Goal: Task Accomplishment & Management: Use online tool/utility

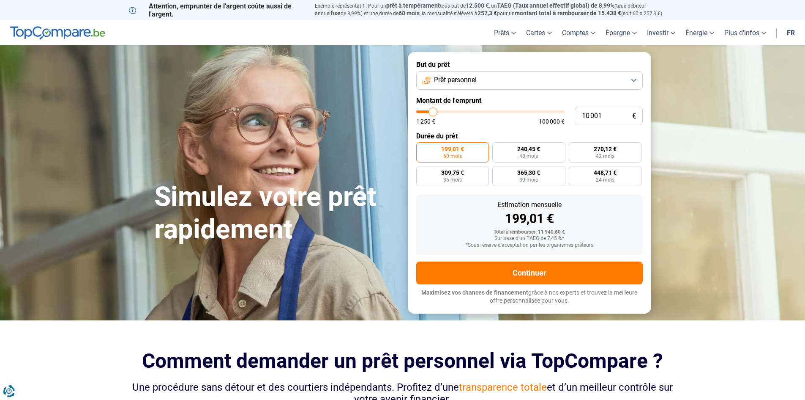
click at [632, 78] on button "Prêt personnel" at bounding box center [529, 80] width 227 height 19
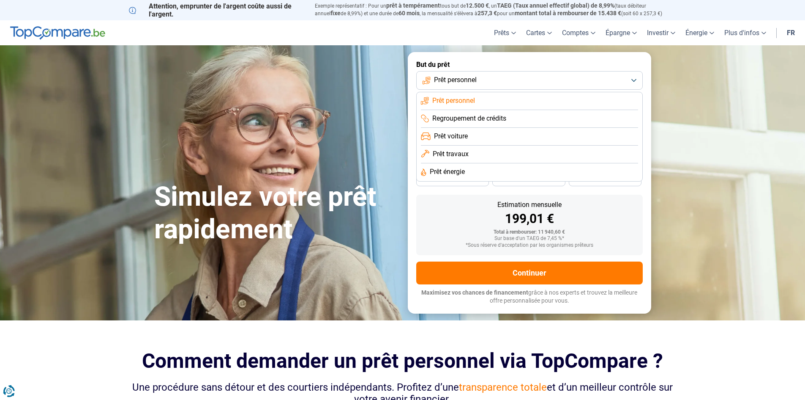
click at [500, 120] on span "Regroupement de crédits" at bounding box center [469, 118] width 74 height 9
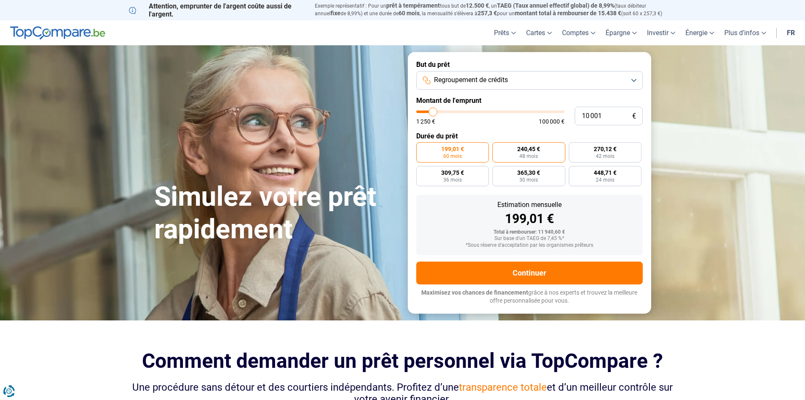
click at [535, 154] on span "48 mois" at bounding box center [529, 155] width 19 height 5
click at [498, 148] on input "240,45 € 48 mois" at bounding box center [495, 144] width 5 height 5
radio input "true"
click at [588, 147] on label "270,12 € 42 mois" at bounding box center [605, 152] width 73 height 20
click at [575, 147] on input "270,12 € 42 mois" at bounding box center [571, 144] width 5 height 5
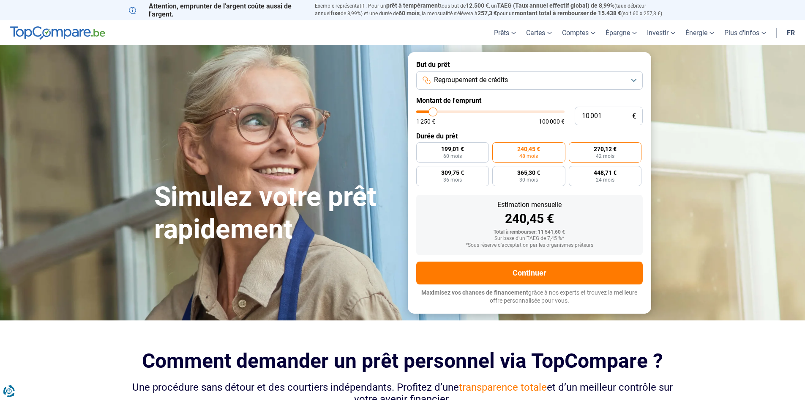
radio input "true"
click at [597, 178] on span "24 mois" at bounding box center [605, 179] width 19 height 5
click at [575, 171] on input "448,71 € 24 mois" at bounding box center [571, 168] width 5 height 5
radio input "true"
click at [541, 175] on label "365,30 € 30 mois" at bounding box center [529, 176] width 73 height 20
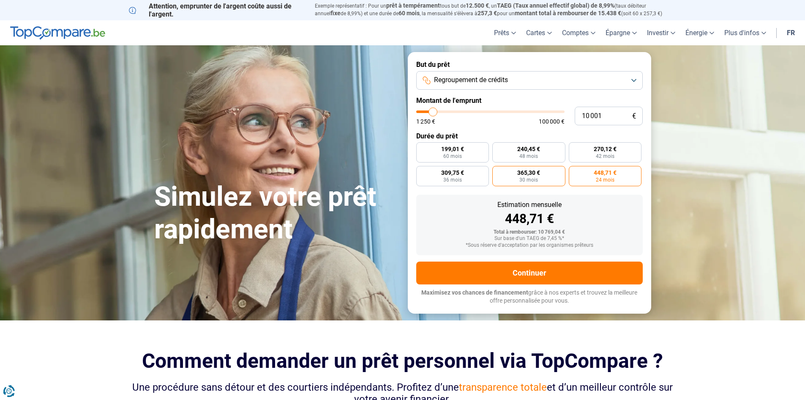
click at [498, 171] on input "365,30 € 30 mois" at bounding box center [495, 168] width 5 height 5
radio input "true"
click at [461, 180] on span "36 mois" at bounding box center [452, 179] width 19 height 5
click at [422, 171] on input "309,75 € 36 mois" at bounding box center [418, 168] width 5 height 5
radio input "true"
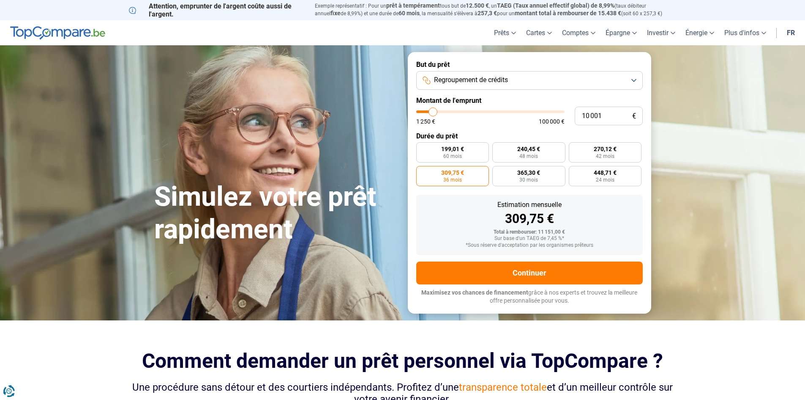
type input "10 250"
type input "10250"
type input "10 500"
type input "10500"
type input "11 000"
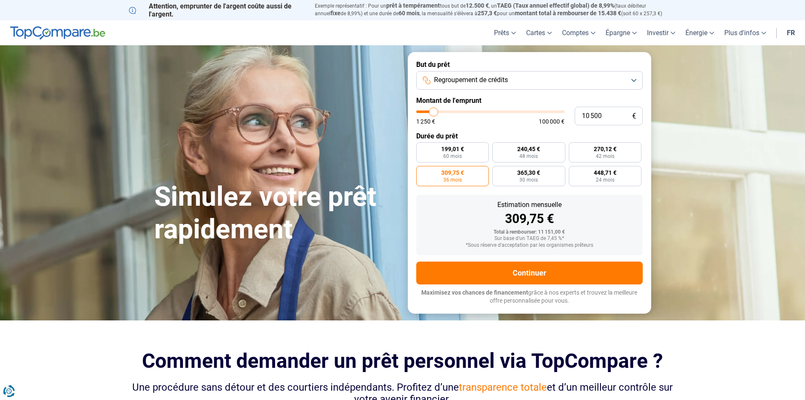
type input "11000"
type input "11 250"
type input "11250"
type input "11 500"
type input "11500"
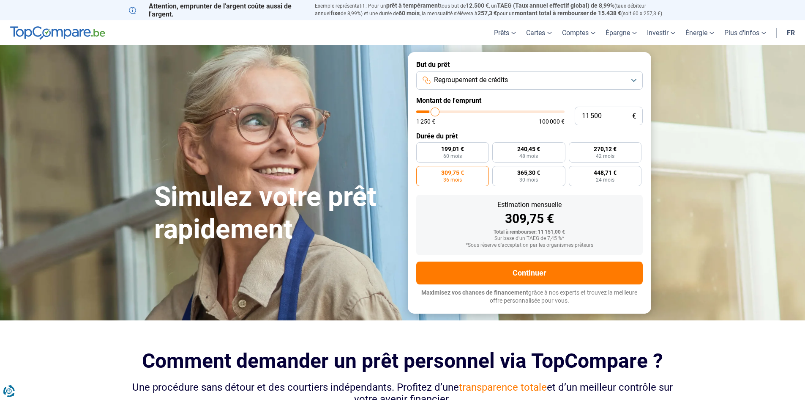
type input "12 750"
type input "12750"
type input "14 750"
type input "14750"
type input "17 000"
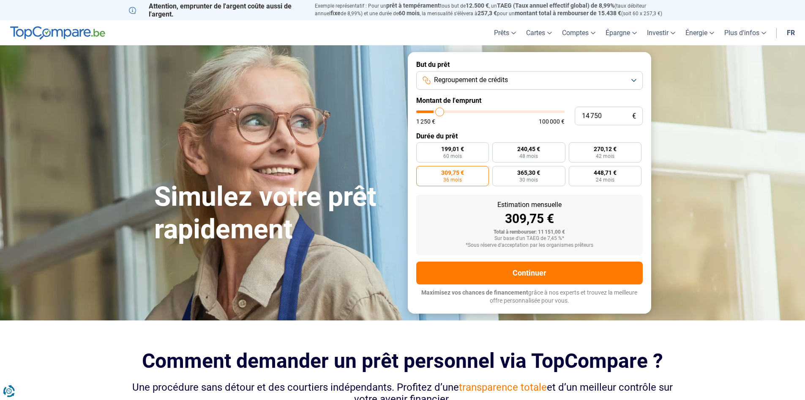
type input "17000"
type input "19 000"
type input "19000"
type input "20 250"
type input "20250"
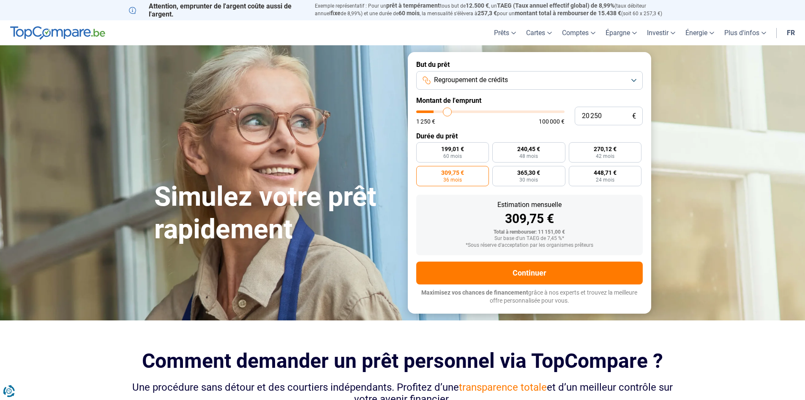
type input "21 250"
type input "21250"
type input "21 500"
type input "21500"
type input "22 000"
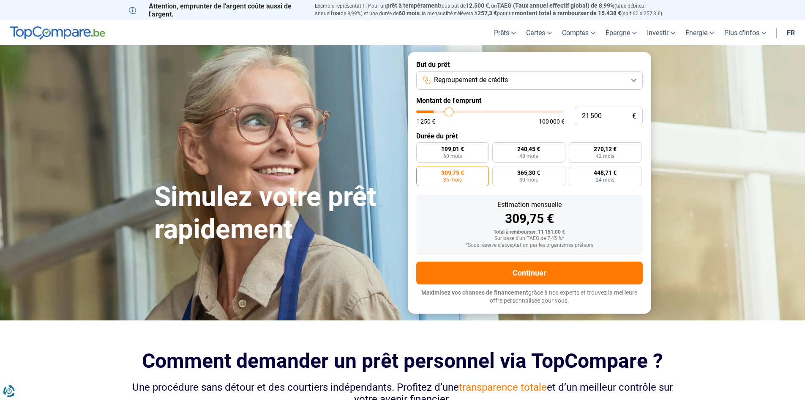
type input "22000"
type input "22 750"
type input "22750"
type input "24 500"
type input "24500"
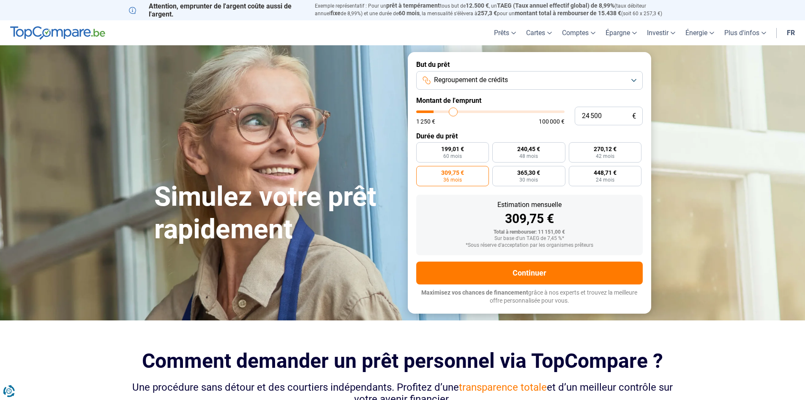
type input "26 000"
type input "26000"
type input "27 750"
type input "27750"
type input "29 250"
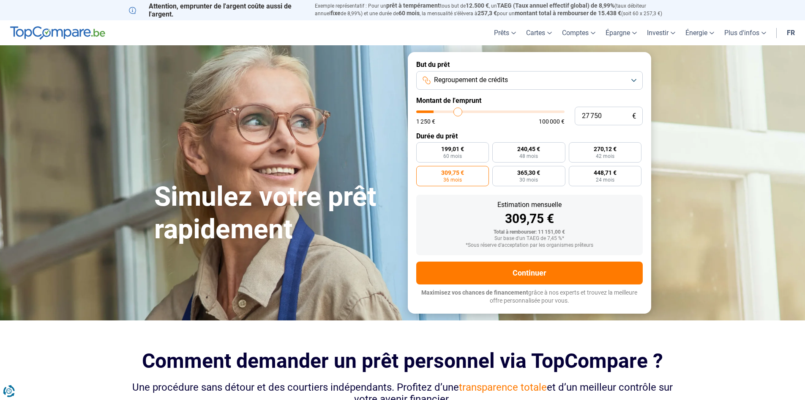
type input "29250"
type input "30 750"
type input "30750"
type input "32 250"
type input "32250"
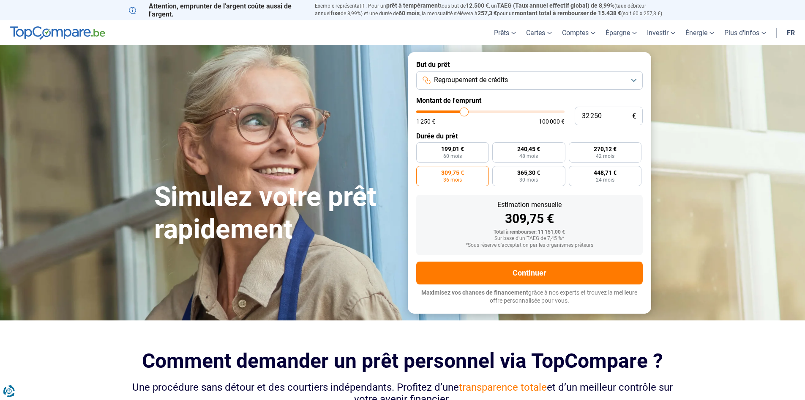
type input "33 250"
type input "33250"
type input "33 750"
type input "33750"
type input "34 750"
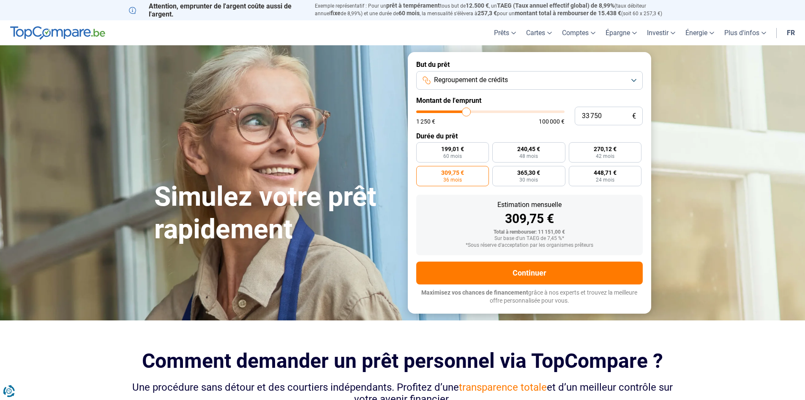
type input "34750"
type input "35 000"
type input "35000"
type input "35 250"
type input "35250"
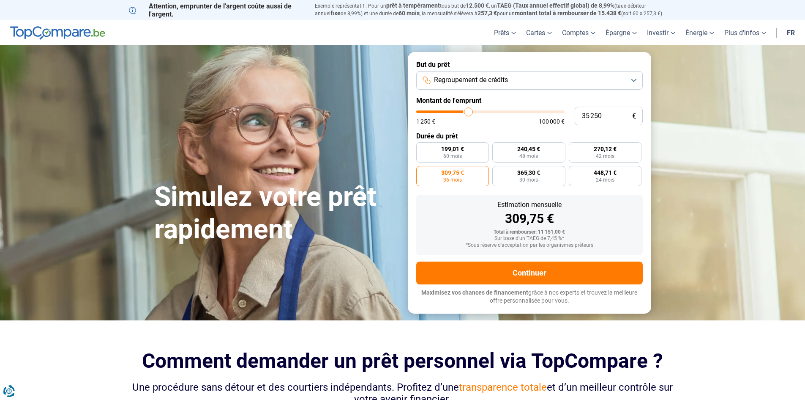
type input "35 750"
type input "35750"
type input "36 500"
type input "36500"
type input "36 750"
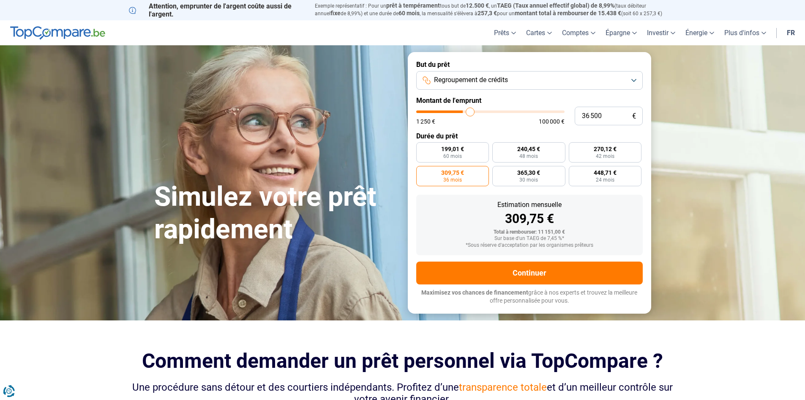
type input "36750"
type input "37 000"
type input "37000"
type input "37 750"
type input "37750"
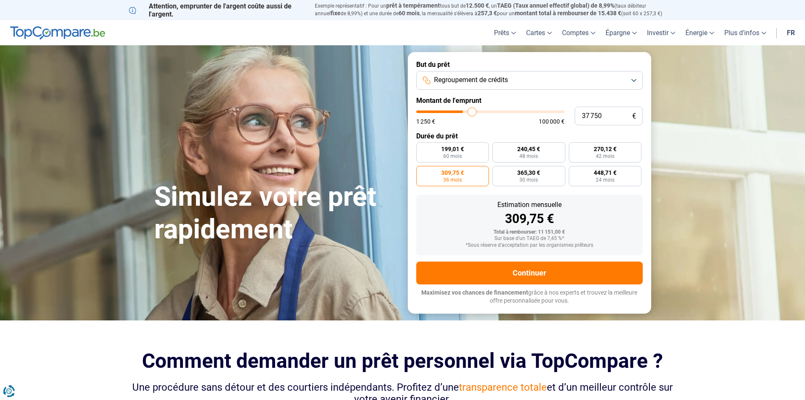
type input "38 250"
type input "38250"
type input "39 250"
type input "39250"
type input "39 750"
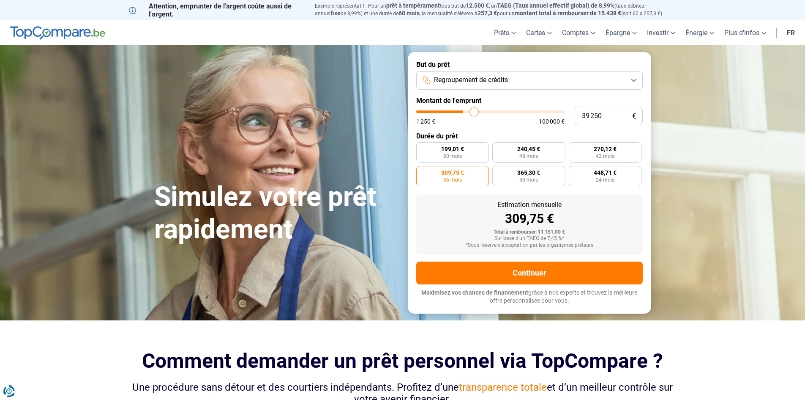
type input "39750"
type input "40 250"
type input "40250"
type input "40 750"
type input "40750"
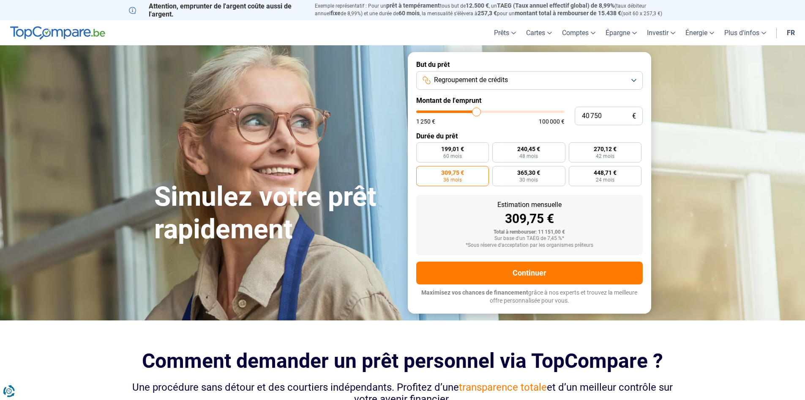
type input "40 250"
type input "40250"
type input "39 750"
type input "39750"
type input "38 750"
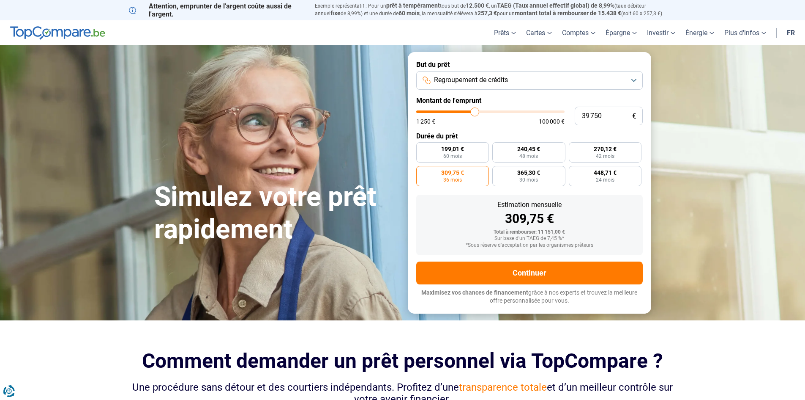
type input "38750"
type input "37 250"
type input "37250"
type input "35 750"
type input "35750"
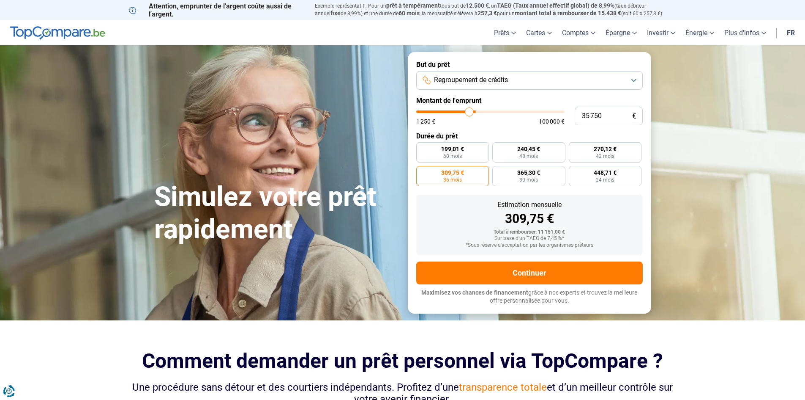
type input "34 000"
type input "34000"
type input "32 250"
type input "32250"
type input "30 750"
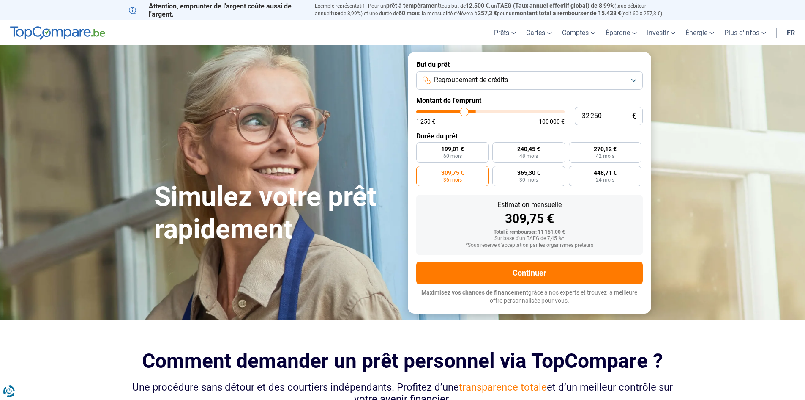
type input "30750"
type input "29 500"
type input "29500"
type input "29 000"
type input "29000"
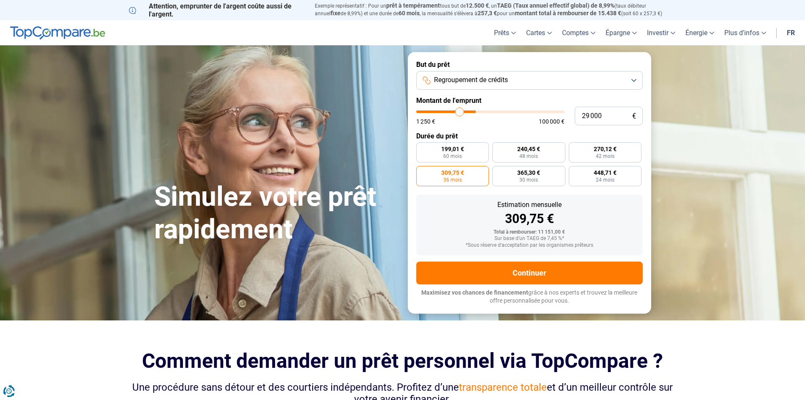
type input "28 250"
type input "28250"
type input "27 750"
type input "27750"
type input "27 250"
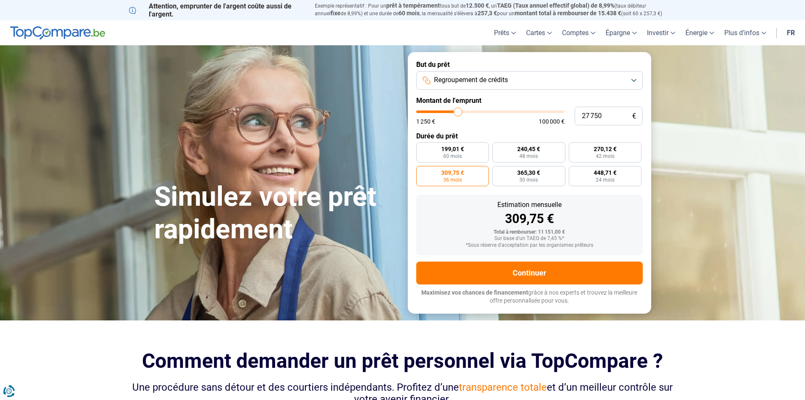
type input "27250"
type input "26 750"
type input "26750"
type input "26 500"
type input "26500"
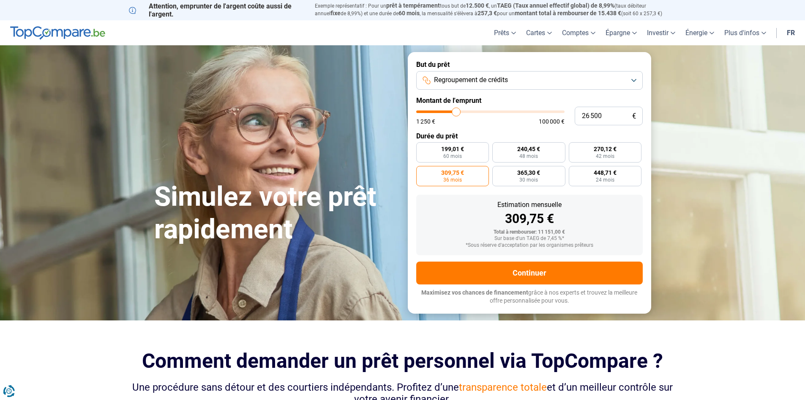
type input "26 000"
type input "26000"
type input "25 250"
type input "25250"
type input "25 000"
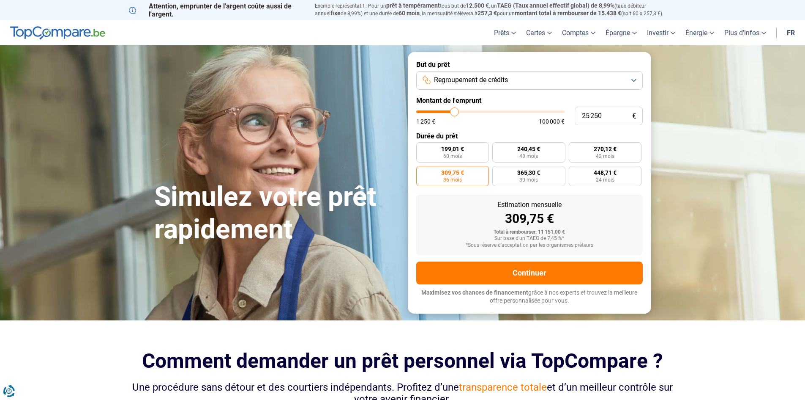
type input "25000"
type input "24 250"
type input "24250"
type input "23 750"
type input "23750"
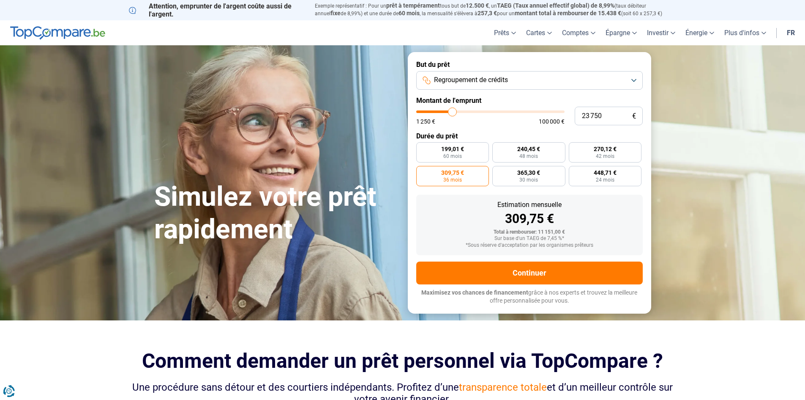
type input "23 500"
type input "23500"
type input "22 750"
type input "22750"
type input "21 500"
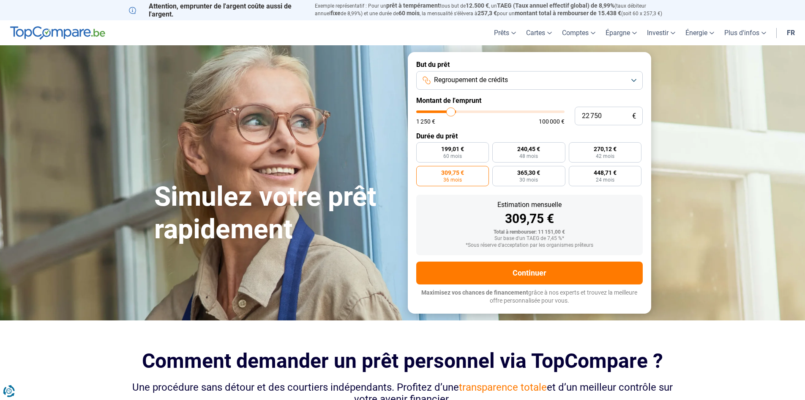
type input "21500"
type input "20 500"
type input "20500"
type input "19 750"
type input "19750"
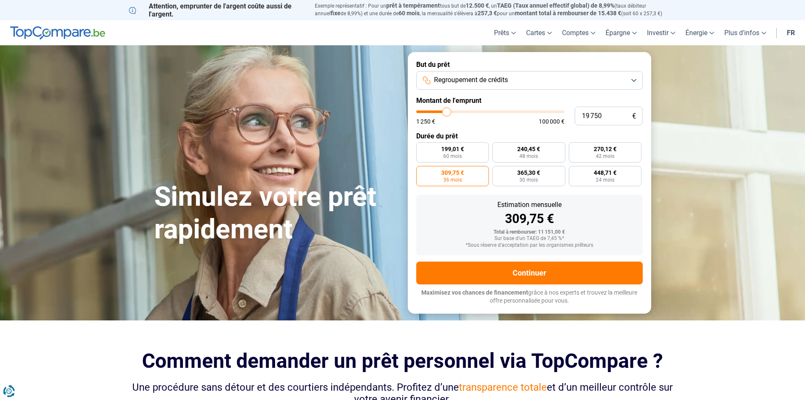
type input "18 750"
type input "18750"
type input "18 500"
type input "18500"
type input "18 000"
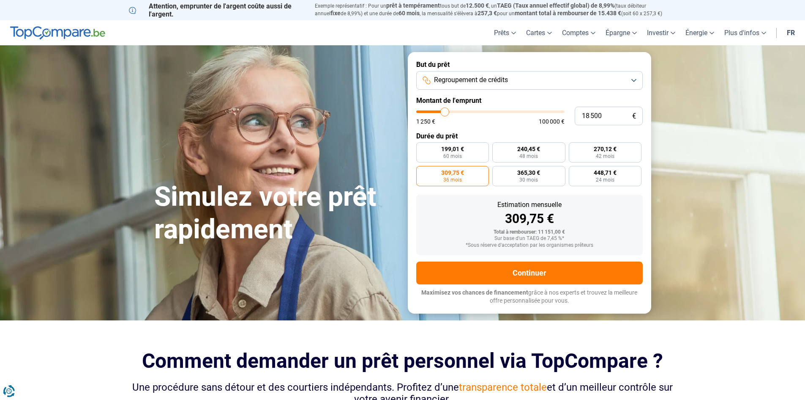
type input "18000"
type input "17 750"
type input "17750"
type input "17 500"
type input "17500"
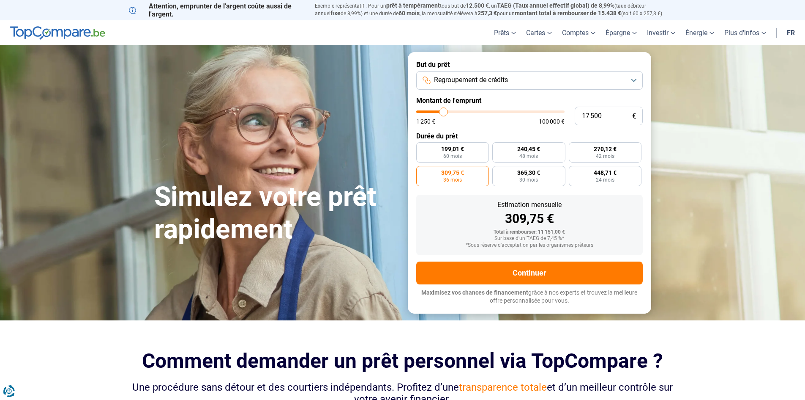
type input "17 250"
type input "17250"
type input "16 250"
type input "16250"
type input "15 750"
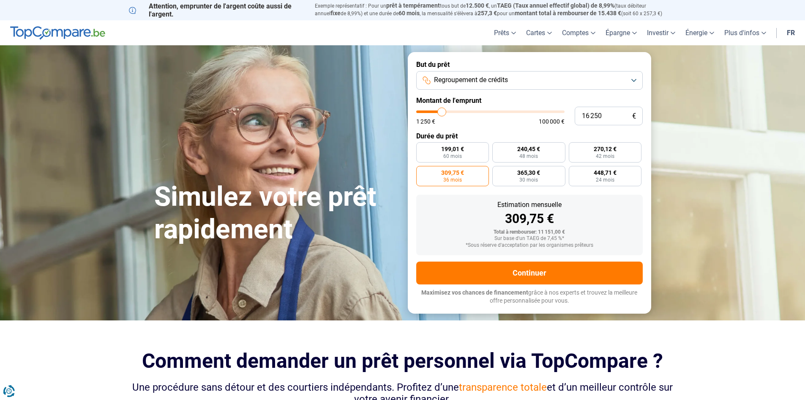
type input "15750"
type input "15 500"
type input "15500"
type input "15 000"
type input "15000"
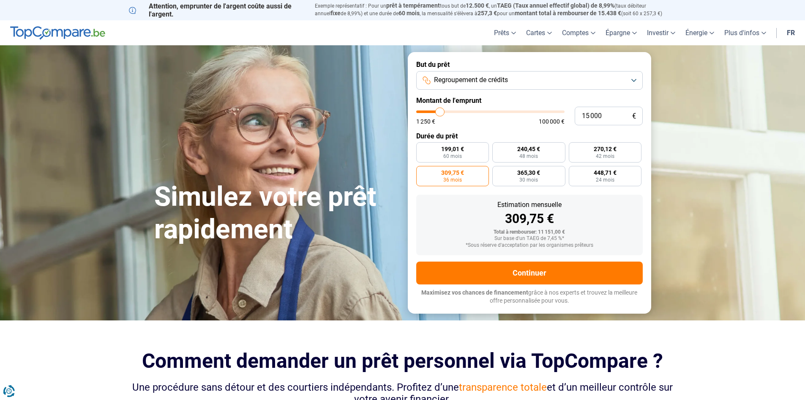
type input "14 750"
type input "14750"
type input "14 500"
type input "14500"
type input "14 250"
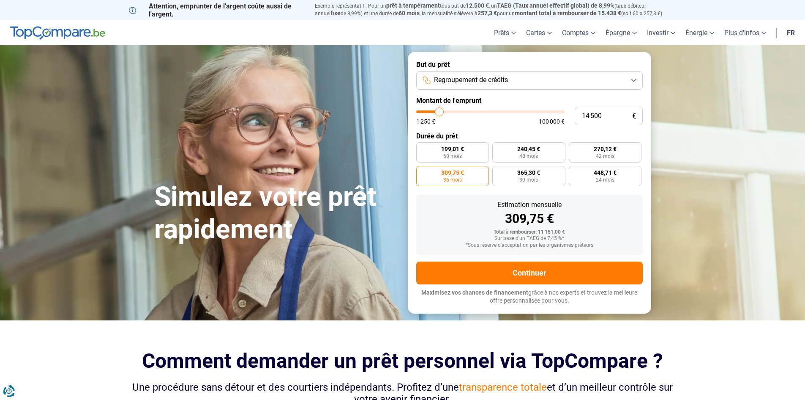
type input "14250"
type input "13 500"
type input "13500"
type input "13 000"
type input "13000"
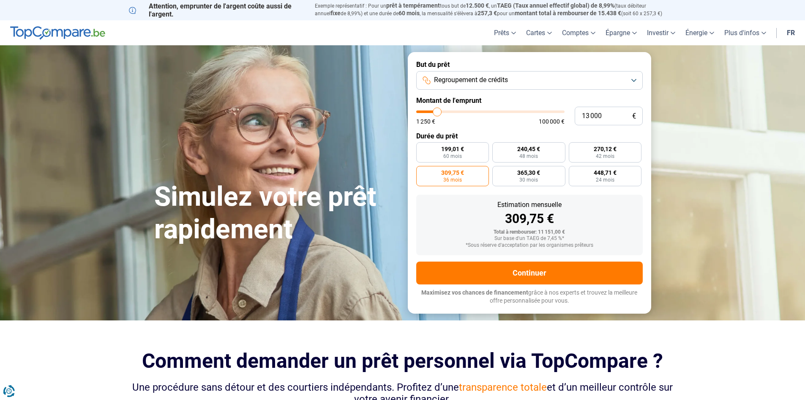
type input "12 750"
type input "12750"
type input "12 500"
type input "12500"
type input "12 000"
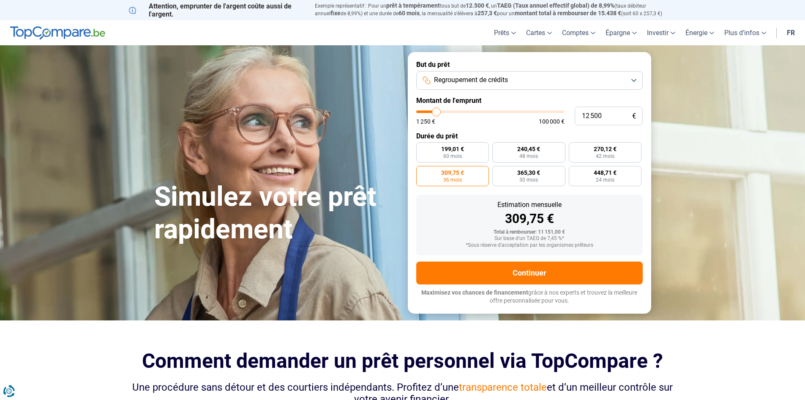
type input "12000"
type input "11 500"
type input "11500"
type input "11 250"
type input "11250"
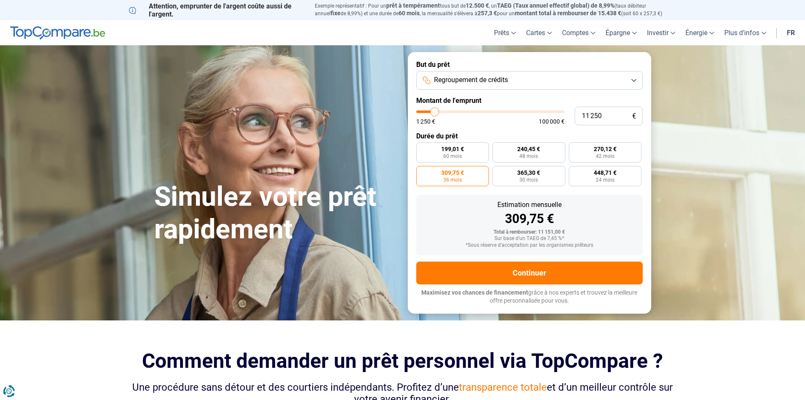
type input "10 500"
type input "10500"
type input "10 250"
type input "10250"
type input "10 000"
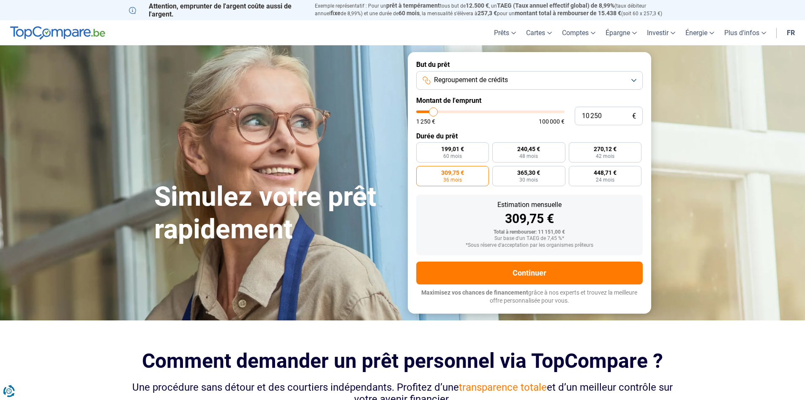
type input "10000"
type input "9 750"
type input "9750"
type input "10 500"
type input "10500"
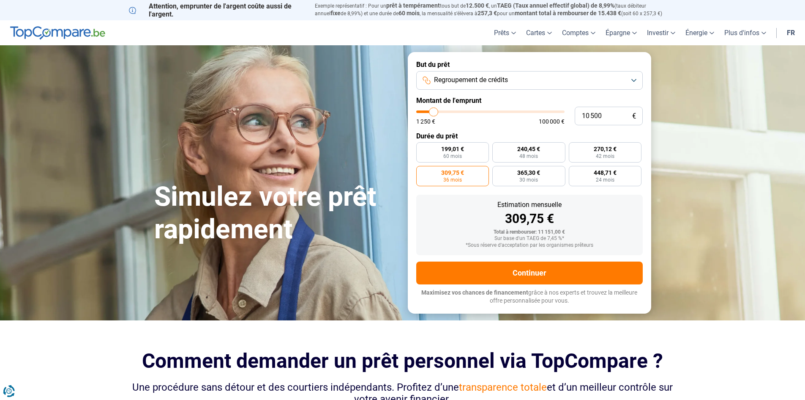
type input "11 000"
type input "11000"
type input "11 500"
type input "11500"
type input "11 750"
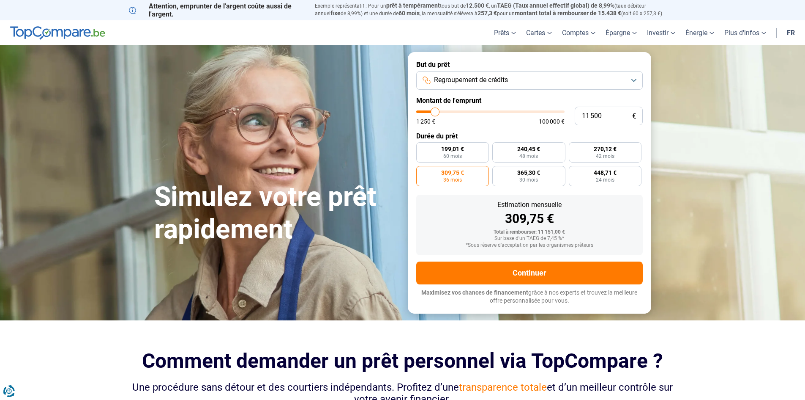
type input "11750"
type input "11 500"
type input "11500"
type input "11 250"
type input "11250"
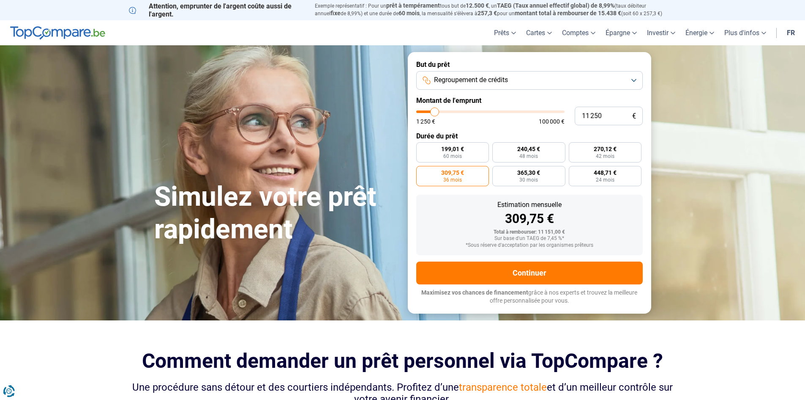
type input "11 000"
type input "11000"
type input "10 500"
type input "10500"
type input "10 250"
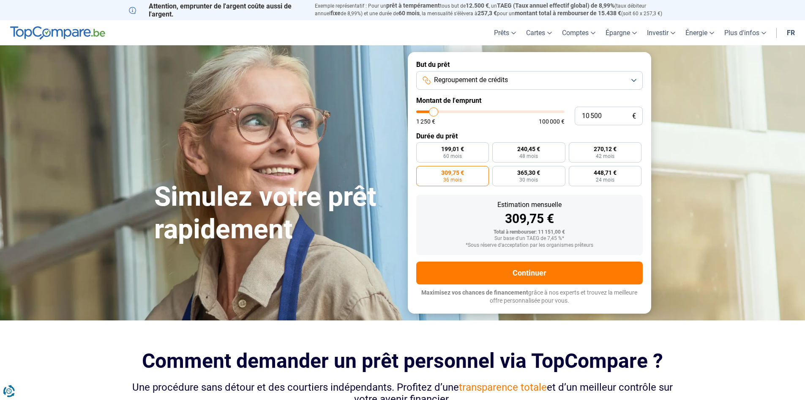
type input "10250"
type input "10 000"
type input "10000"
drag, startPoint x: 434, startPoint y: 112, endPoint x: 433, endPoint y: 120, distance: 7.6
click at [433, 113] on input "range" at bounding box center [490, 111] width 148 height 3
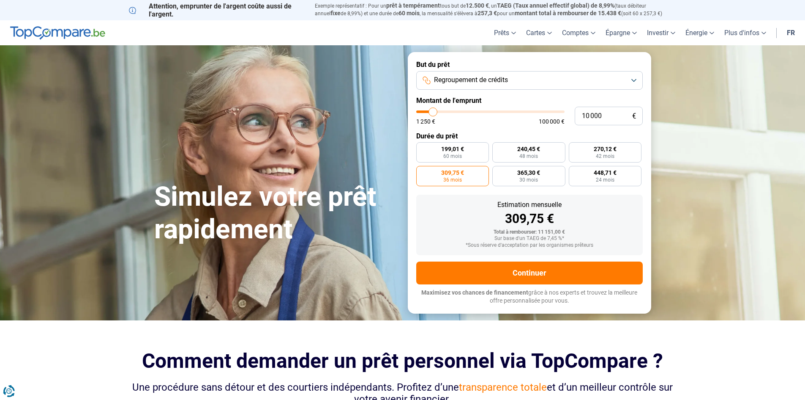
radio input "true"
click at [519, 152] on label "270,10 € 42 mois" at bounding box center [529, 152] width 73 height 20
click at [498, 148] on input "270,10 € 42 mois" at bounding box center [495, 144] width 5 height 5
radio input "true"
click at [602, 152] on span "309,72 €" at bounding box center [605, 149] width 23 height 6
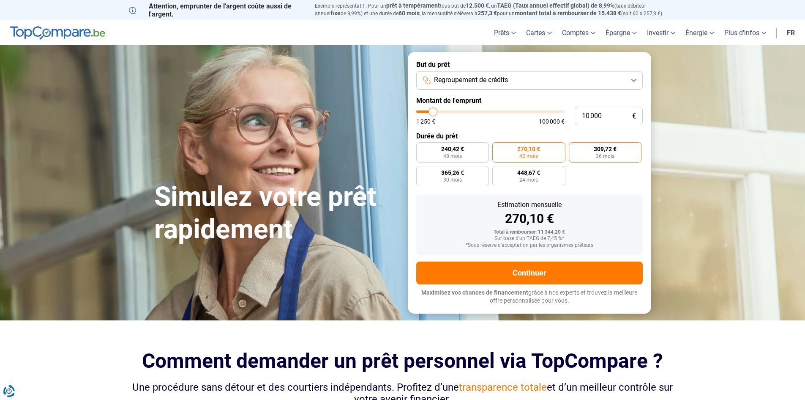
click at [575, 148] on input "309,72 € 36 mois" at bounding box center [571, 144] width 5 height 5
radio input "true"
click at [536, 172] on span "448,67 €" at bounding box center [528, 173] width 23 height 6
click at [498, 171] on input "448,67 € 24 mois" at bounding box center [495, 168] width 5 height 5
radio input "true"
